Goal: Transaction & Acquisition: Obtain resource

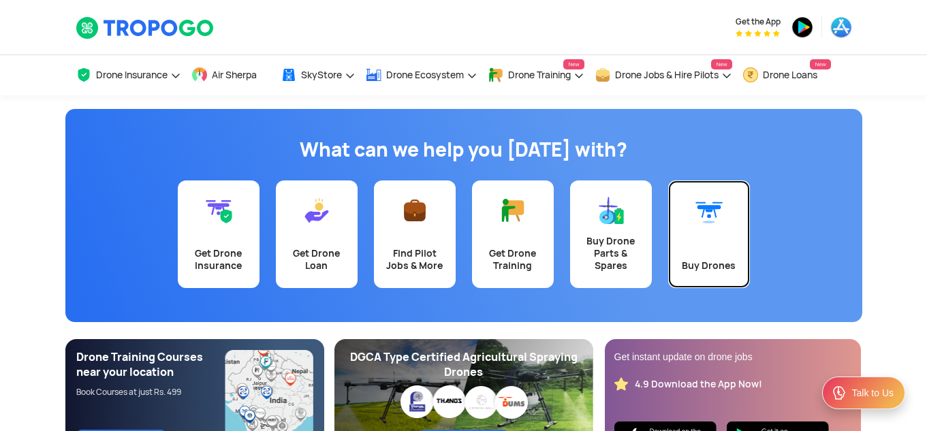
click at [713, 221] on img at bounding box center [708, 210] width 27 height 27
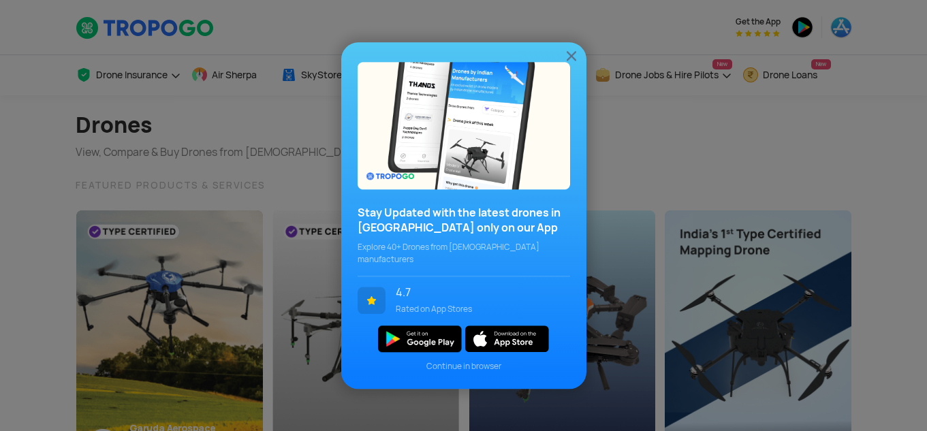
click at [576, 62] on img at bounding box center [571, 56] width 16 height 16
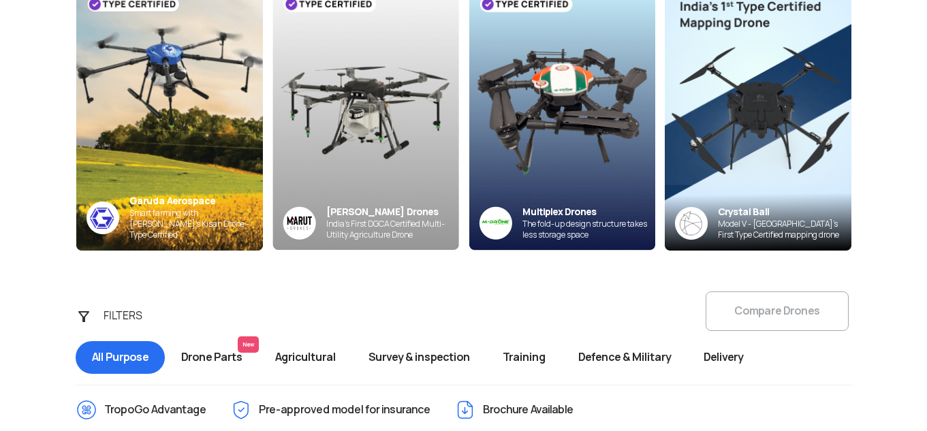
scroll to position [204, 0]
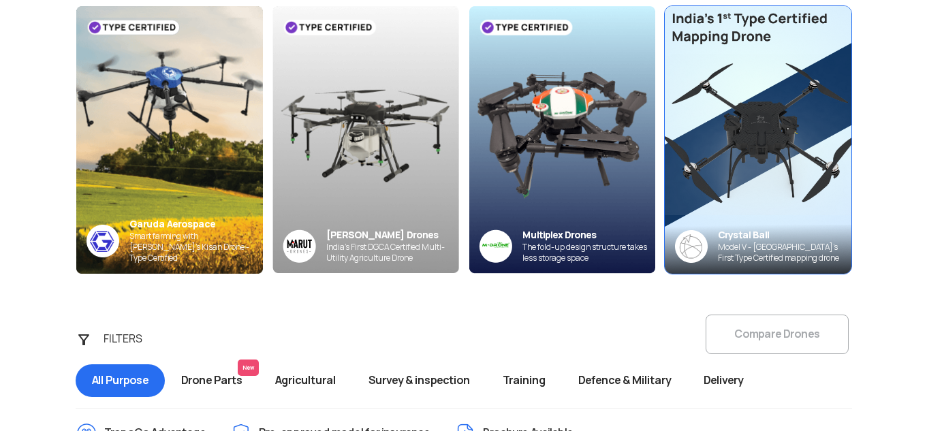
click at [726, 133] on img at bounding box center [757, 140] width 205 height 294
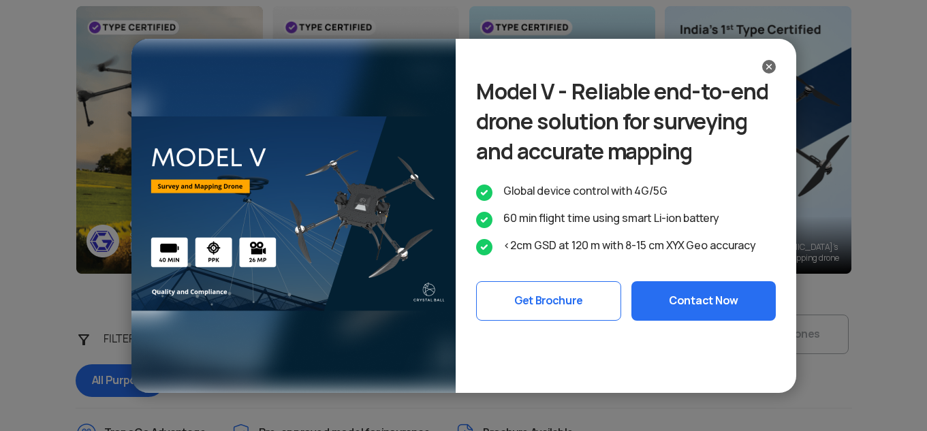
click at [773, 60] on img at bounding box center [769, 67] width 14 height 14
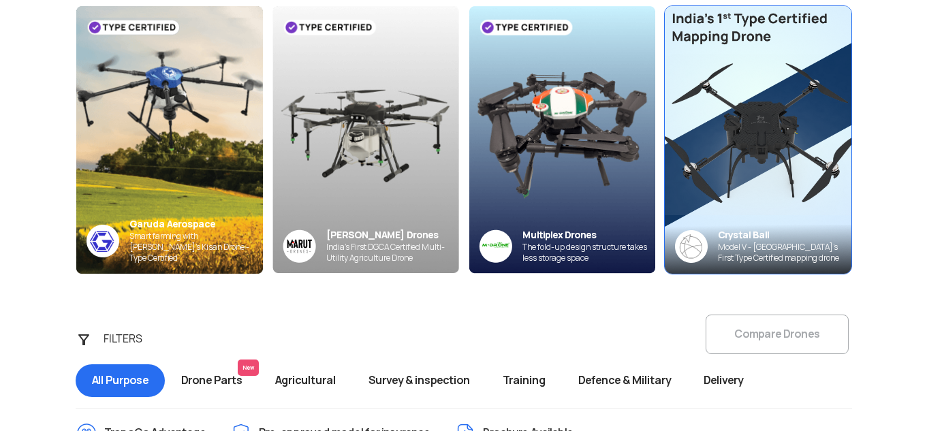
click at [756, 128] on img at bounding box center [757, 140] width 205 height 294
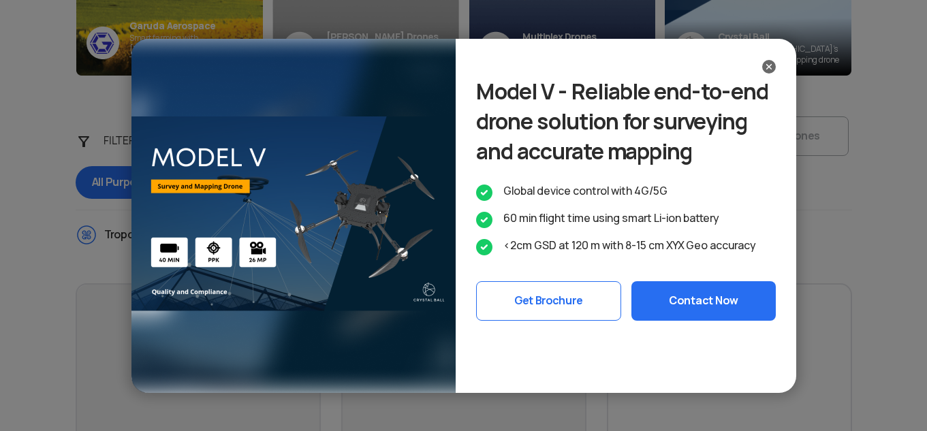
scroll to position [613, 0]
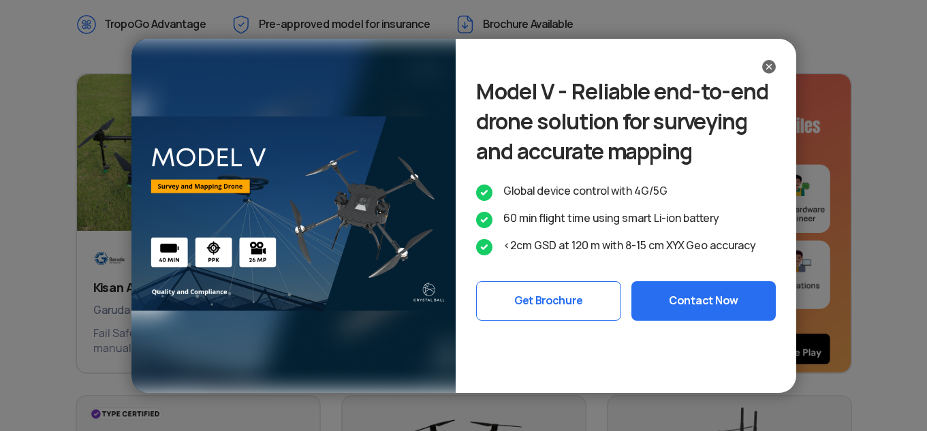
click at [530, 321] on button "Get Brochure" at bounding box center [548, 300] width 145 height 39
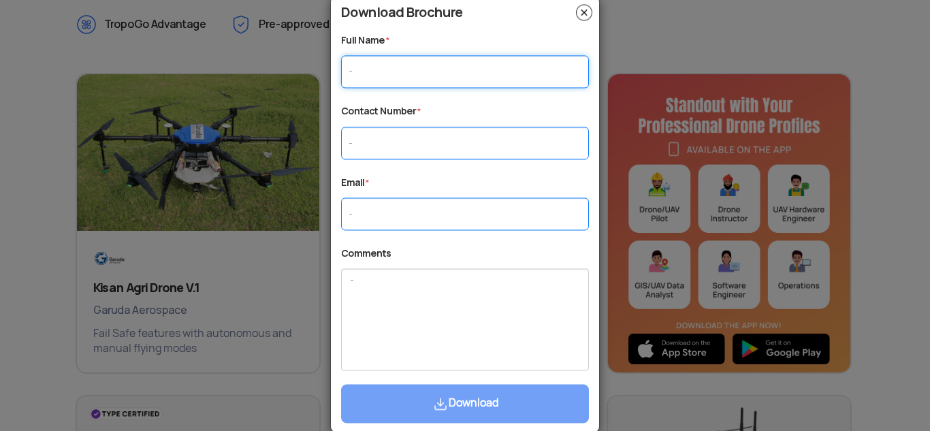
click at [390, 67] on input "text" at bounding box center [465, 72] width 248 height 33
type input "tetdd"
click at [370, 155] on input "text" at bounding box center [465, 143] width 248 height 33
type input "d"
type input "7894567894"
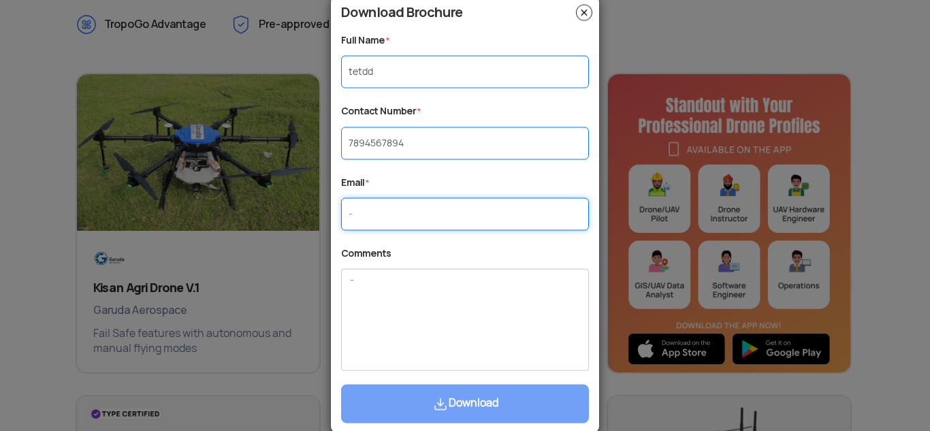
click at [382, 215] on input "text" at bounding box center [465, 214] width 248 height 33
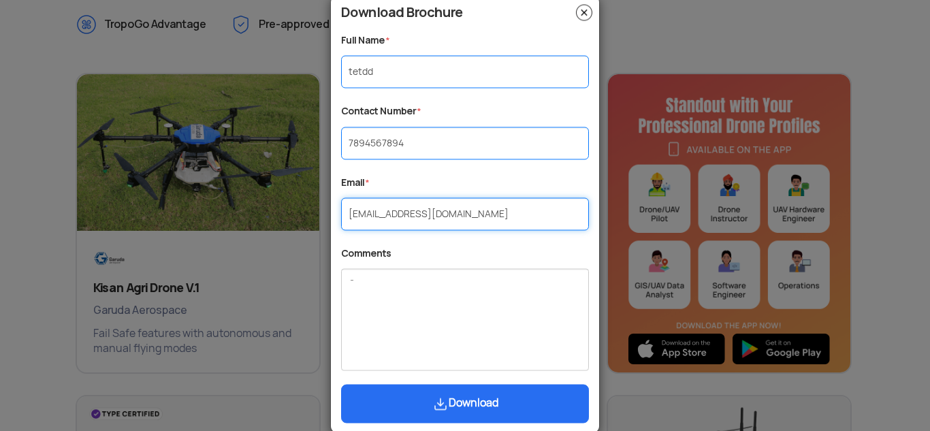
type input "sdfsf@gmail.com"
click at [486, 407] on button "Download" at bounding box center [465, 404] width 248 height 39
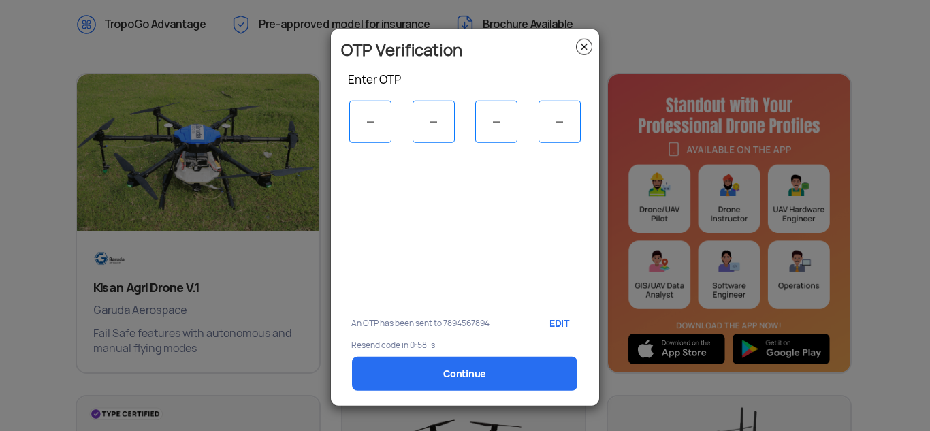
click at [583, 46] on img at bounding box center [584, 46] width 16 height 16
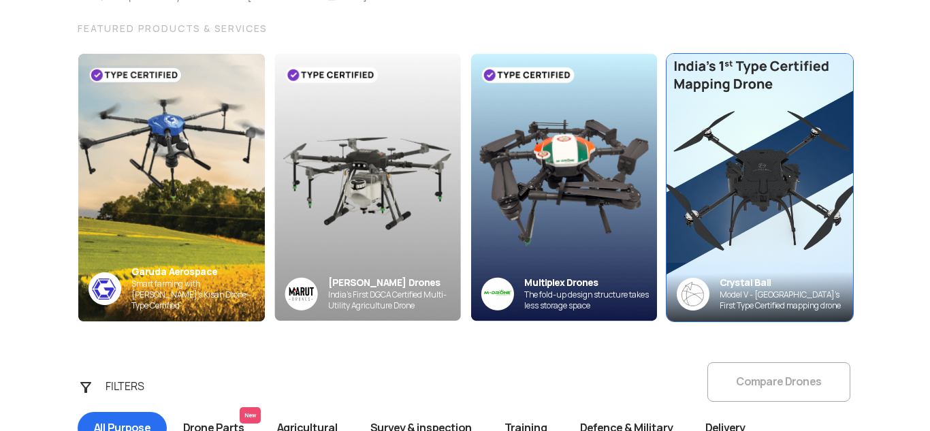
scroll to position [136, 0]
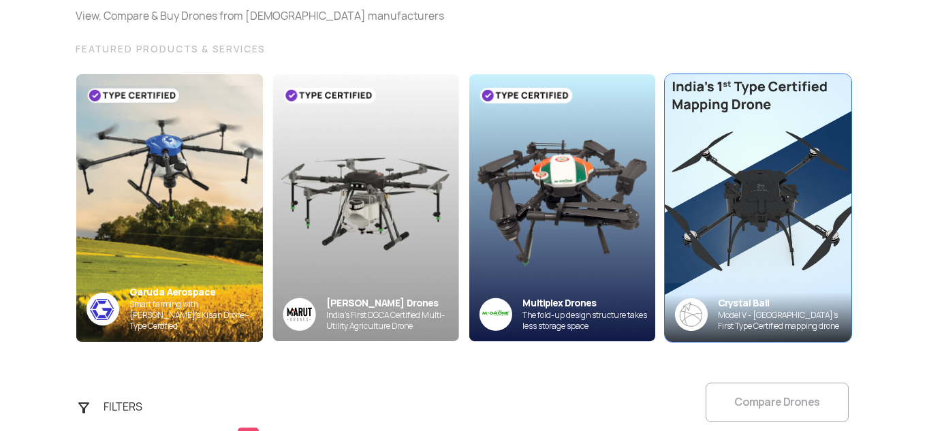
click at [760, 210] on img at bounding box center [757, 208] width 205 height 294
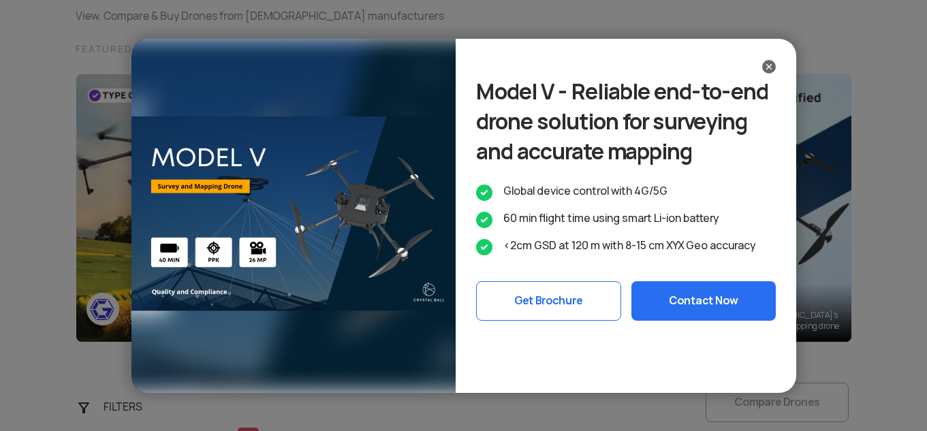
click at [550, 321] on button "Get Brochure" at bounding box center [548, 300] width 145 height 39
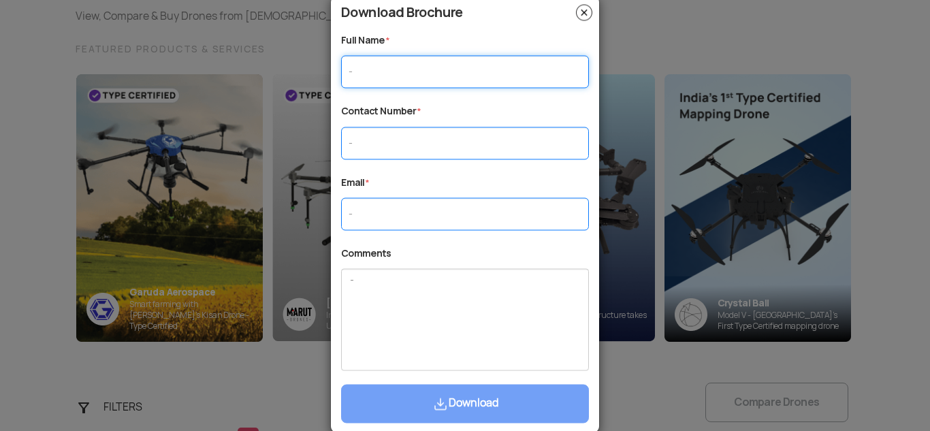
click at [404, 68] on input "text" at bounding box center [465, 72] width 248 height 33
type input "esdf"
click at [372, 152] on input "text" at bounding box center [465, 143] width 248 height 33
type input "7350490071"
click at [410, 218] on input "text" at bounding box center [465, 214] width 248 height 33
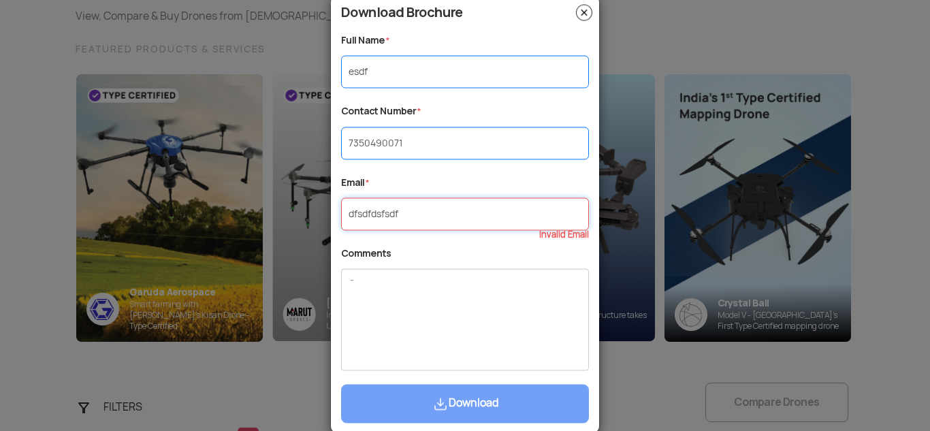
click at [433, 213] on input "dfsdfdsfsdf" at bounding box center [465, 214] width 248 height 33
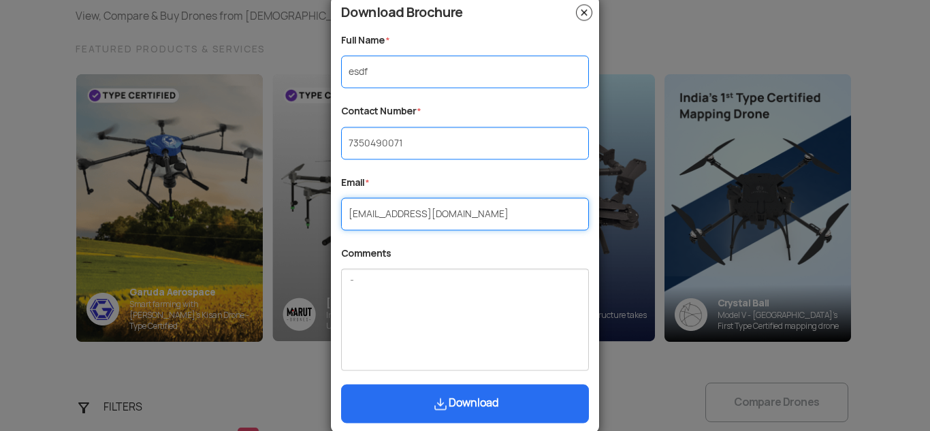
type input "dfsdfdsfsdf@gmail.com"
click at [482, 409] on button "Download" at bounding box center [465, 404] width 248 height 39
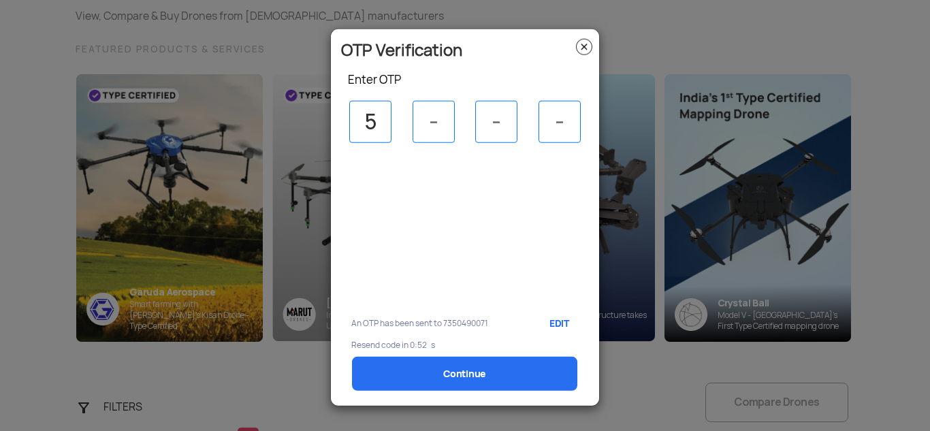
type input "5"
type input "6"
type input "0"
type input "4"
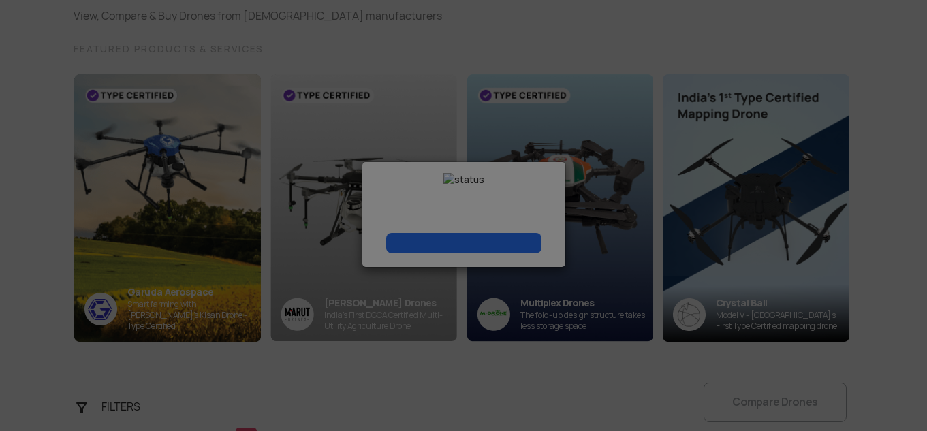
click at [469, 378] on modal-container "Download Brochure Full Name * Contact Number * Email * Comments Download" at bounding box center [463, 215] width 927 height 431
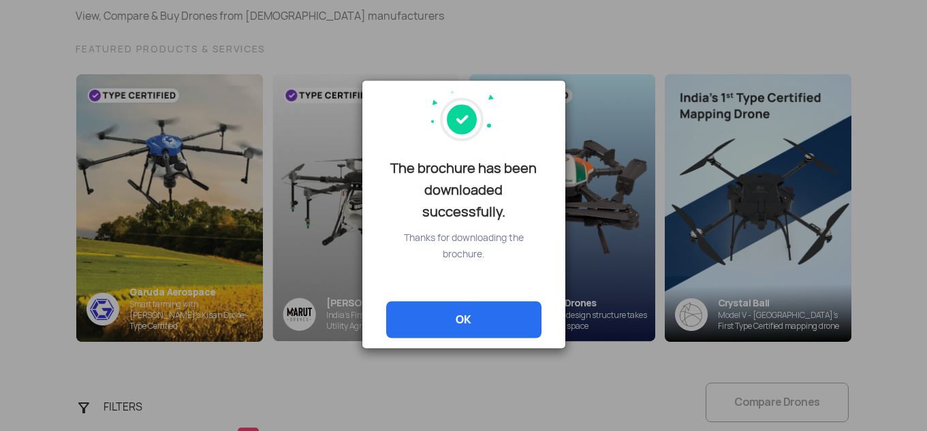
click at [478, 301] on link "OK" at bounding box center [463, 319] width 155 height 37
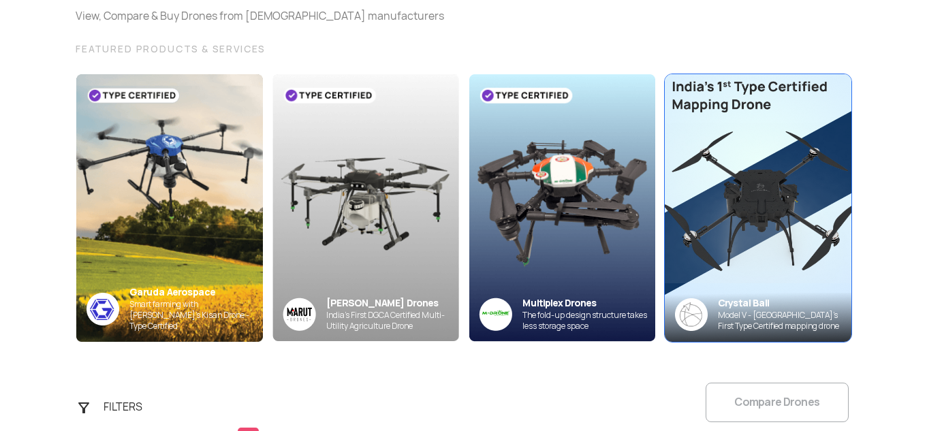
click at [745, 274] on img at bounding box center [757, 208] width 205 height 294
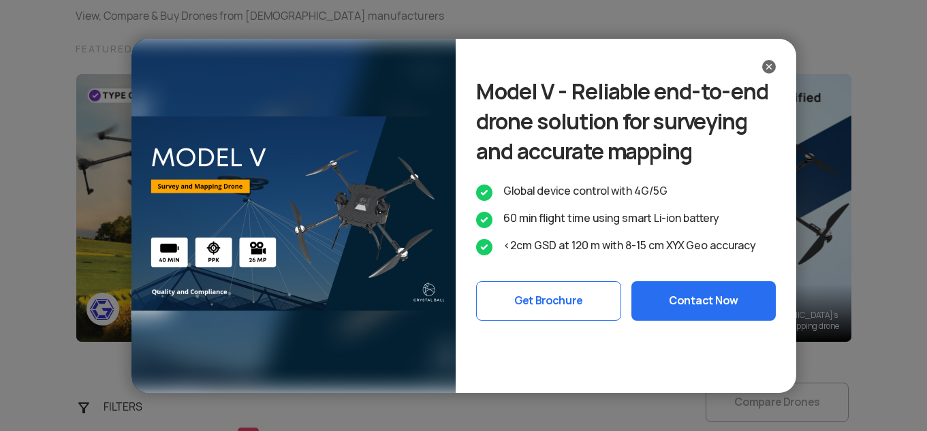
click at [571, 321] on button "Get Brochure" at bounding box center [548, 300] width 145 height 39
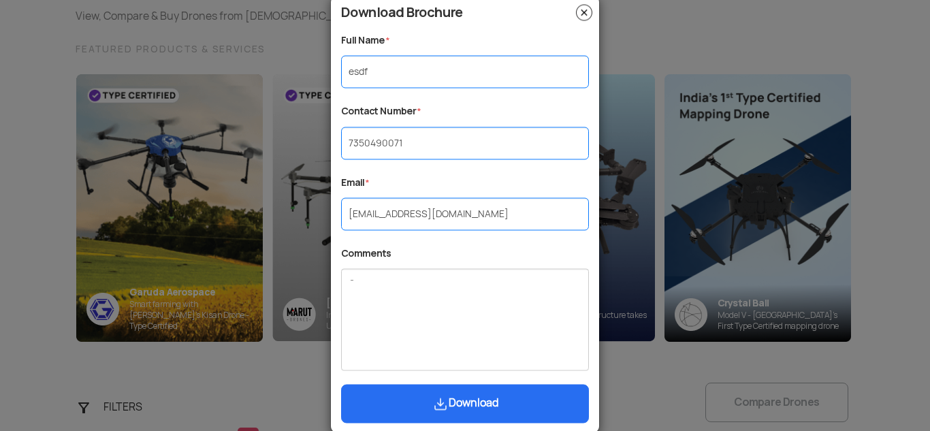
click at [581, 12] on img at bounding box center [584, 12] width 16 height 16
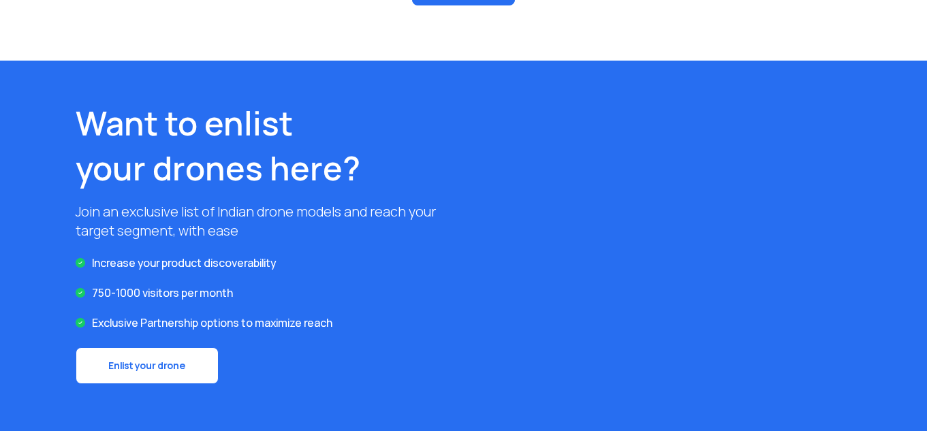
scroll to position [1089, 0]
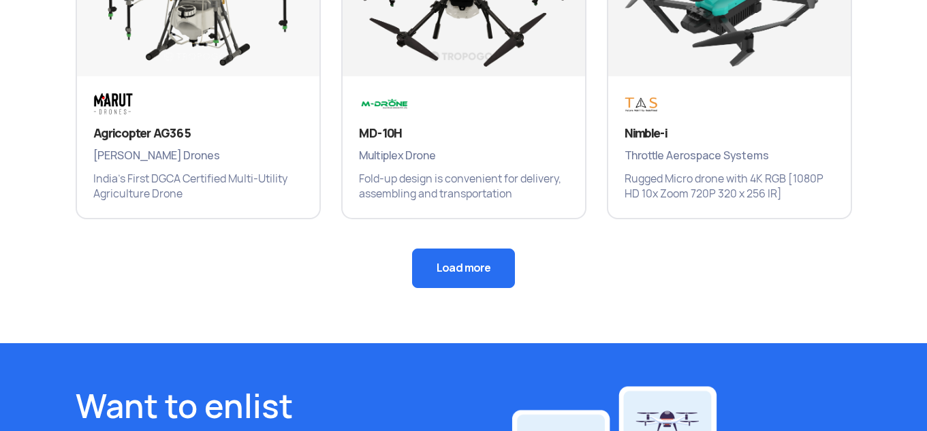
click at [445, 265] on button "Load more" at bounding box center [463, 267] width 103 height 39
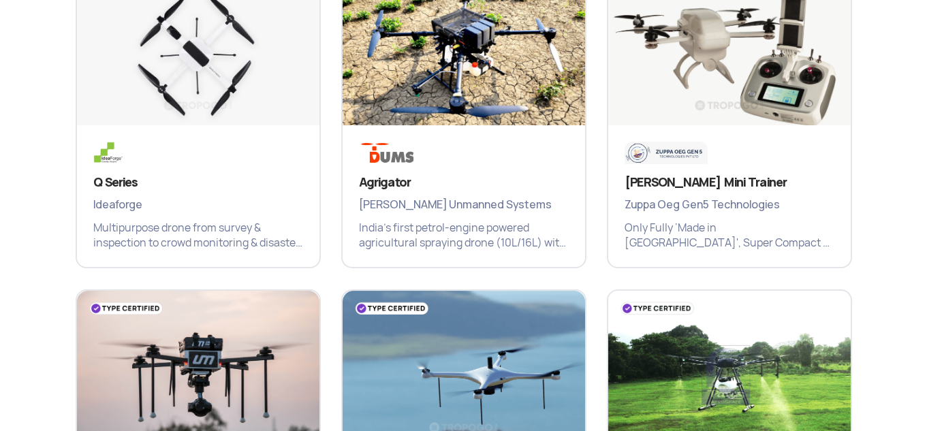
scroll to position [1362, 0]
drag, startPoint x: 228, startPoint y: 118, endPoint x: 245, endPoint y: 164, distance: 48.7
click at [228, 118] on img at bounding box center [198, 54] width 242 height 170
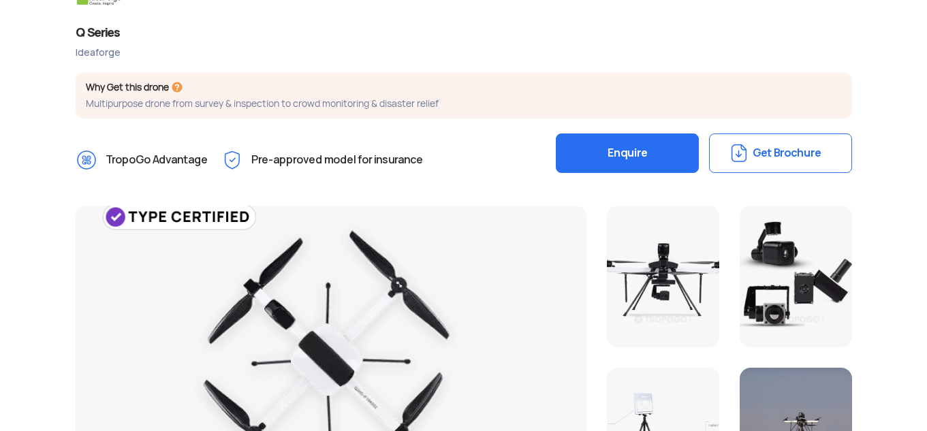
scroll to position [408, 0]
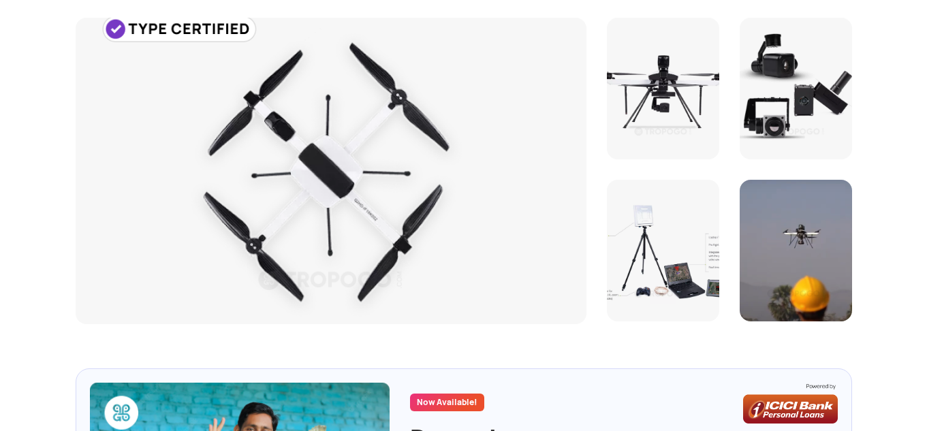
click at [797, 96] on div at bounding box center [795, 89] width 112 height 142
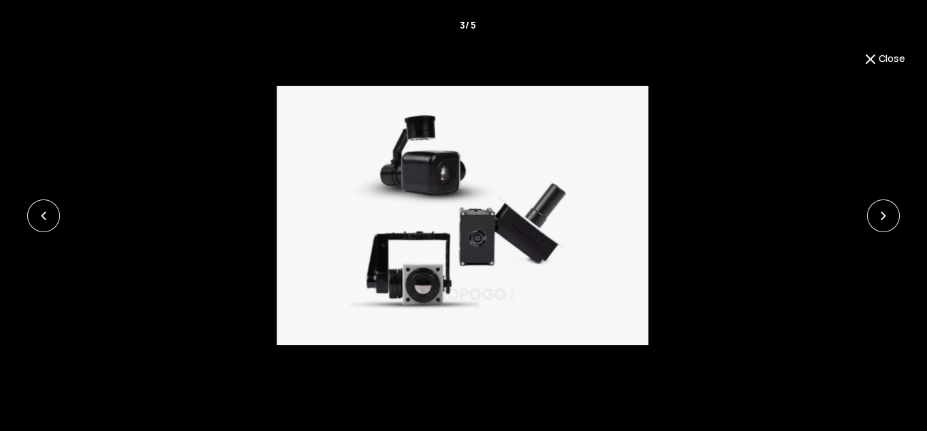
click at [884, 58] on button "Close" at bounding box center [883, 59] width 43 height 16
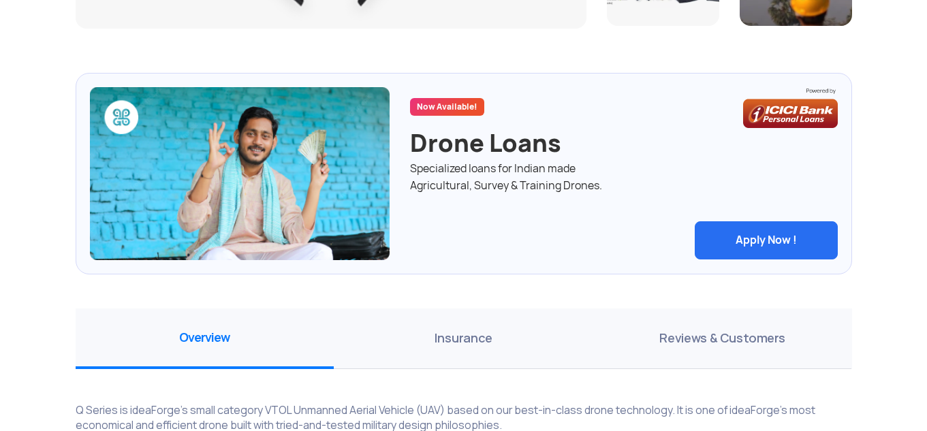
scroll to position [701, 0]
